Goal: Task Accomplishment & Management: Use online tool/utility

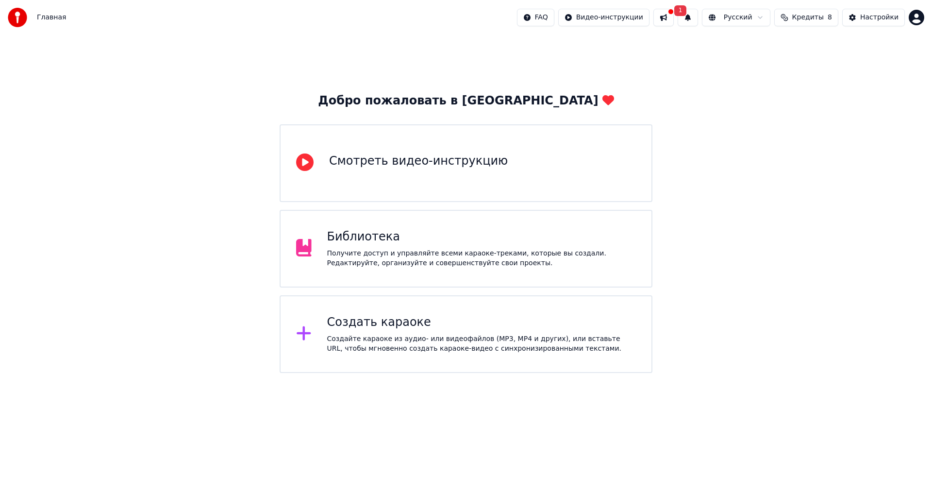
click at [545, 326] on div "Создать караоке" at bounding box center [481, 322] width 309 height 16
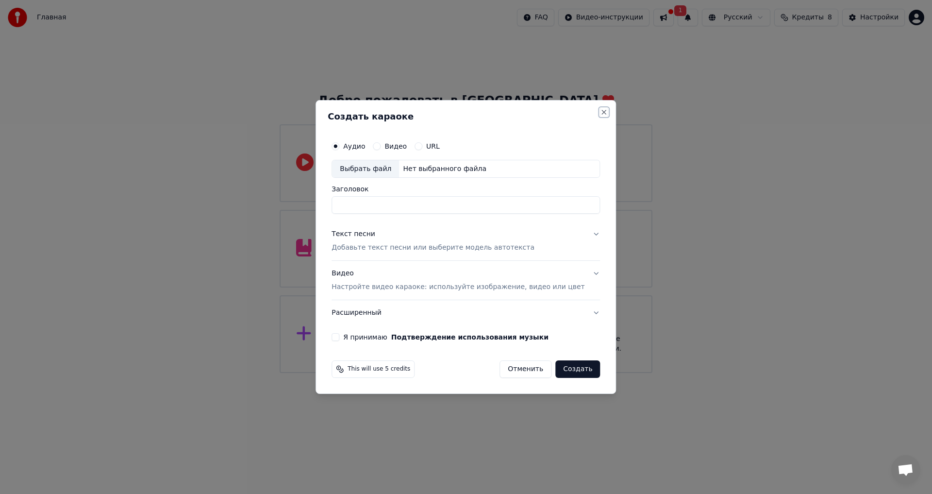
click at [600, 113] on button "Close" at bounding box center [604, 112] width 8 height 8
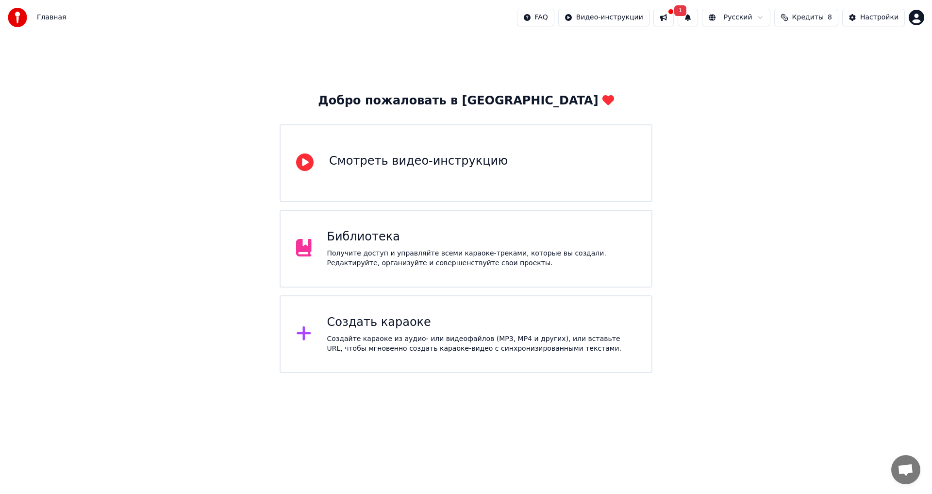
click at [819, 19] on span "Кредиты" at bounding box center [808, 18] width 32 height 10
click at [674, 19] on button at bounding box center [663, 17] width 20 height 17
click at [674, 22] on button at bounding box center [663, 17] width 20 height 17
click at [42, 11] on div "Главная" at bounding box center [37, 17] width 58 height 19
click at [49, 21] on span "Главная" at bounding box center [51, 18] width 29 height 10
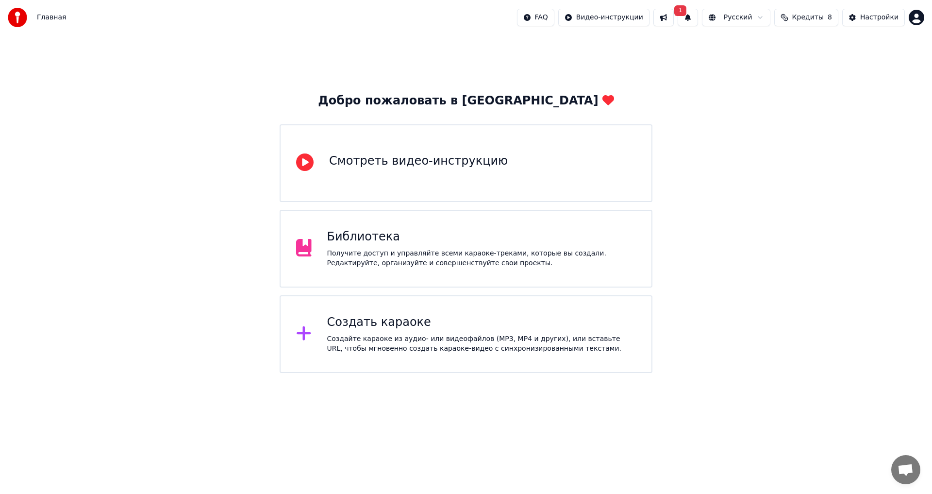
click at [49, 18] on span "Главная" at bounding box center [51, 18] width 29 height 10
click at [13, 19] on img at bounding box center [17, 17] width 19 height 19
click at [16, 19] on img at bounding box center [17, 17] width 19 height 19
